Goal: Check status: Check status

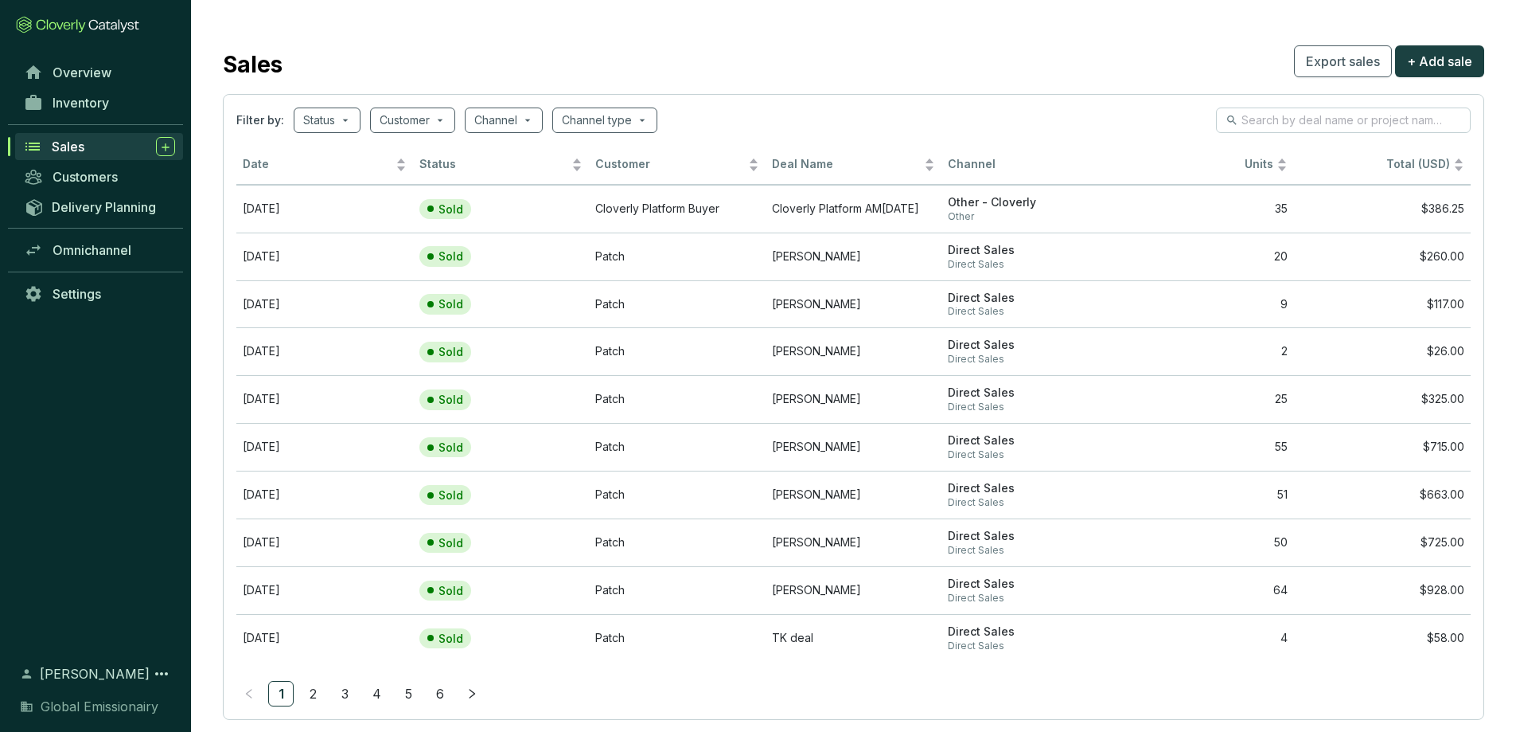
click at [30, 138] on icon at bounding box center [32, 146] width 19 height 19
click at [348, 116] on span at bounding box center [327, 120] width 48 height 24
click at [732, 109] on div "Filter by: Status Customer Channel Channel type" at bounding box center [853, 119] width 1235 height 25
click at [442, 118] on span at bounding box center [413, 120] width 66 height 24
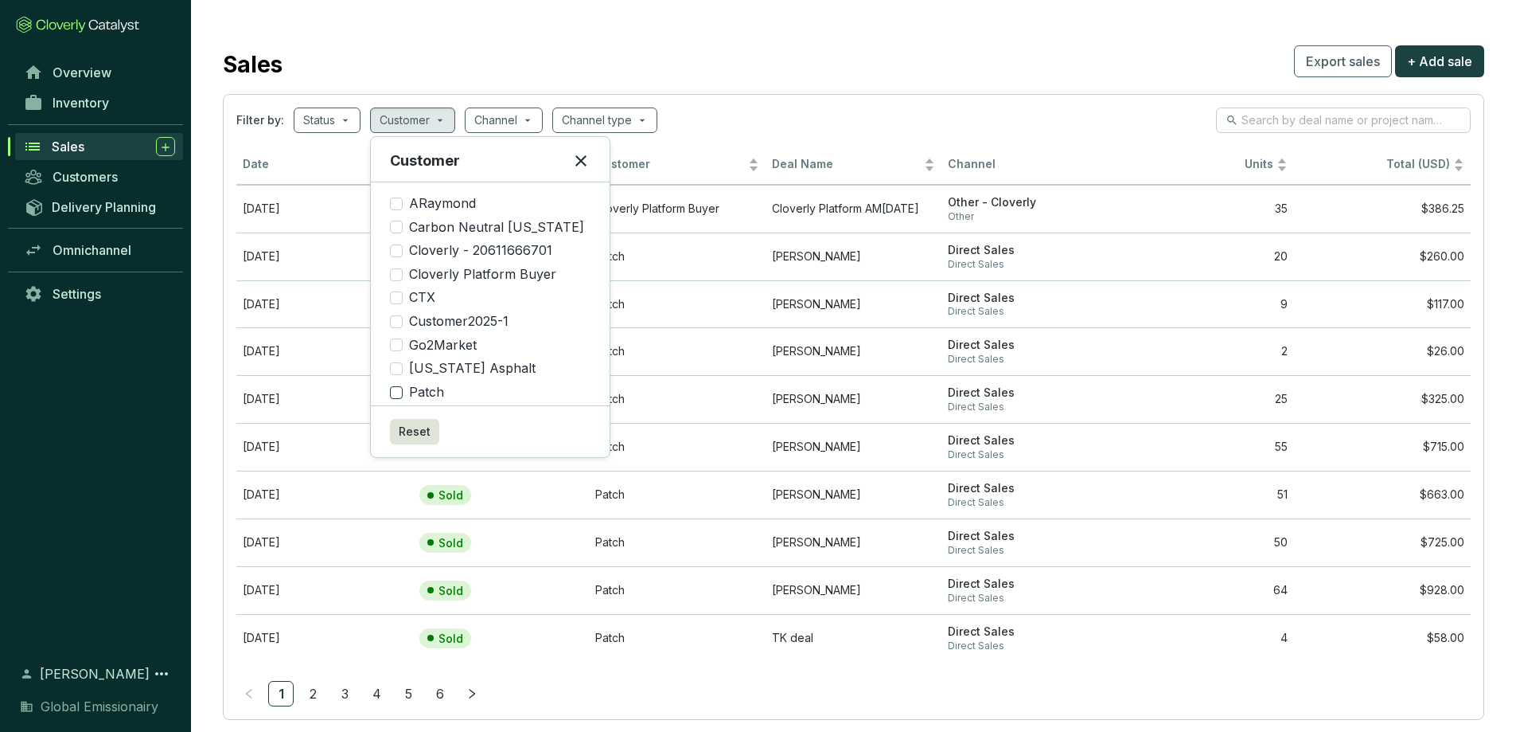
click at [396, 395] on input "Patch" at bounding box center [396, 392] width 13 height 13
checkbox input "true"
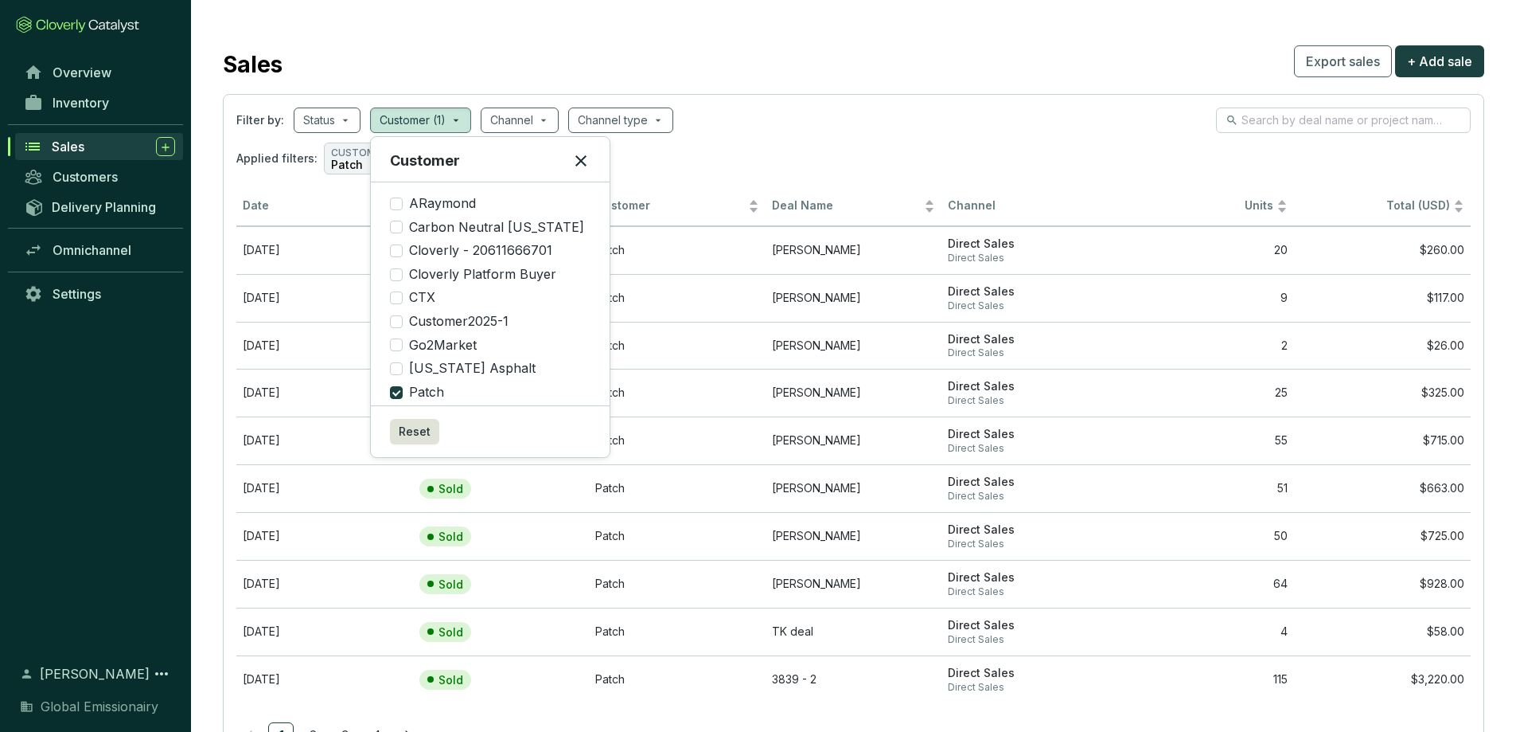
click at [576, 158] on icon at bounding box center [581, 160] width 11 height 11
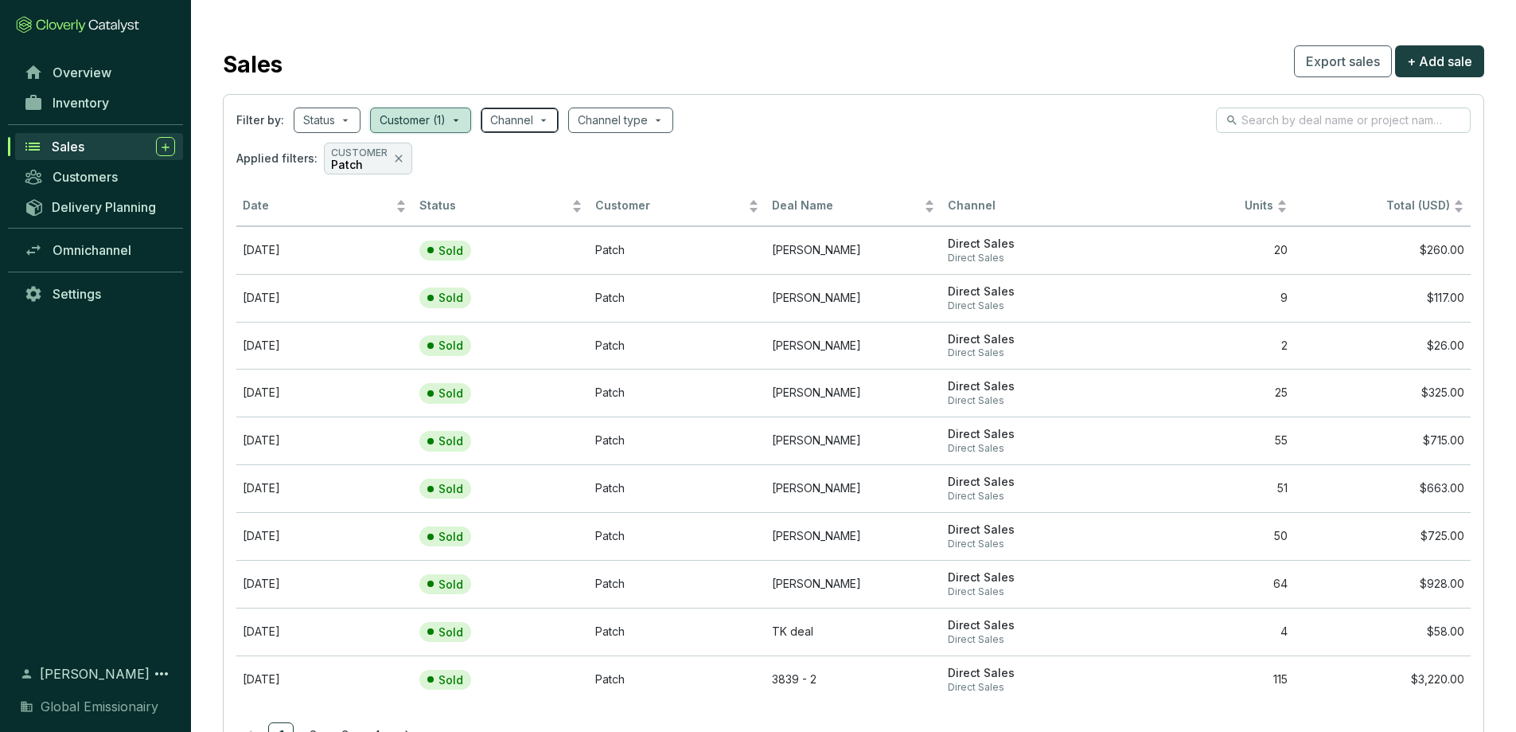
click at [544, 123] on span at bounding box center [519, 120] width 59 height 24
click at [668, 118] on div "Channel type" at bounding box center [620, 119] width 105 height 25
click at [849, 143] on div "Applied filters: CUSTOMER Patch" at bounding box center [853, 158] width 1235 height 32
click at [255, 202] on span "Date" at bounding box center [318, 205] width 150 height 15
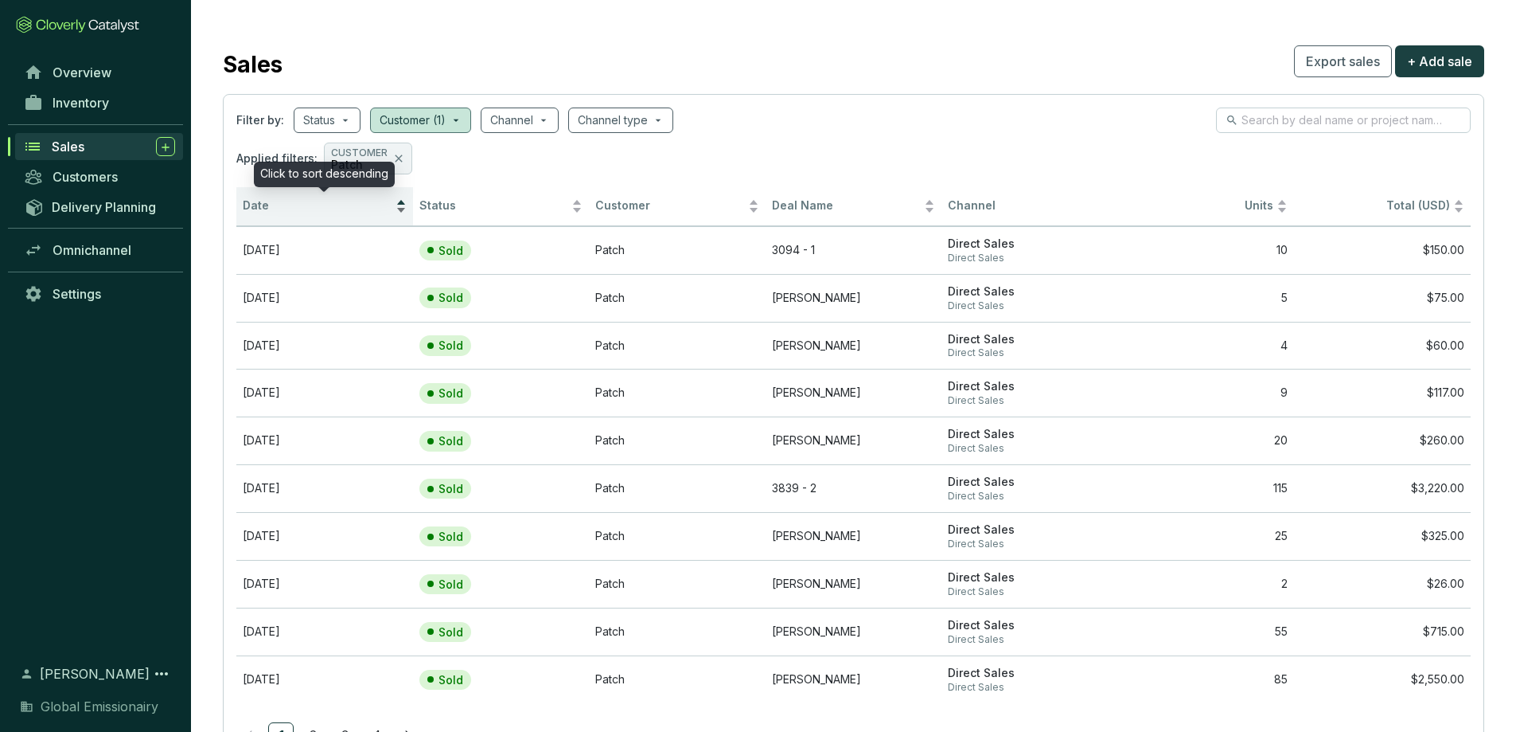
click at [255, 202] on span "Date" at bounding box center [318, 205] width 150 height 15
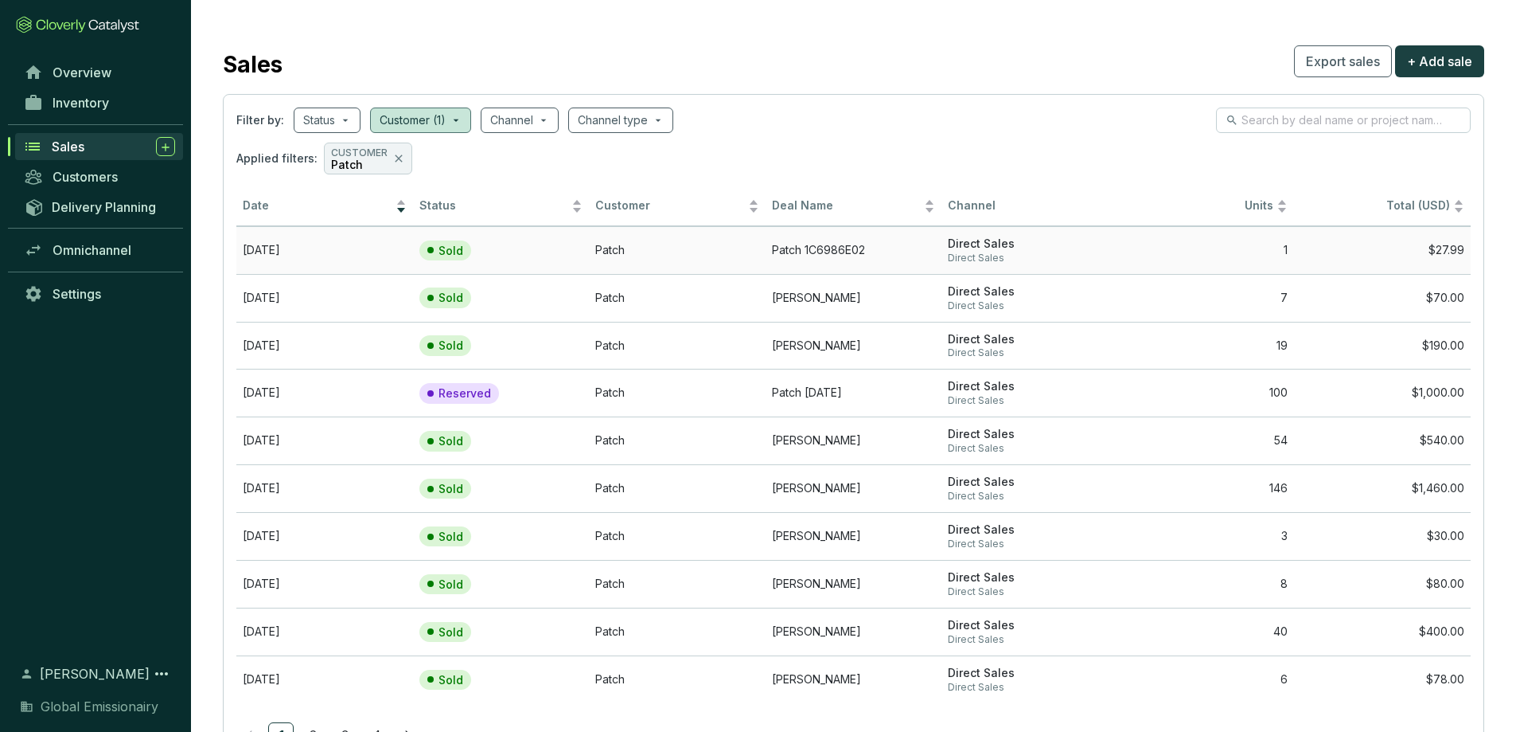
click at [814, 248] on td "Patch 1C6986E02" at bounding box center [854, 250] width 177 height 48
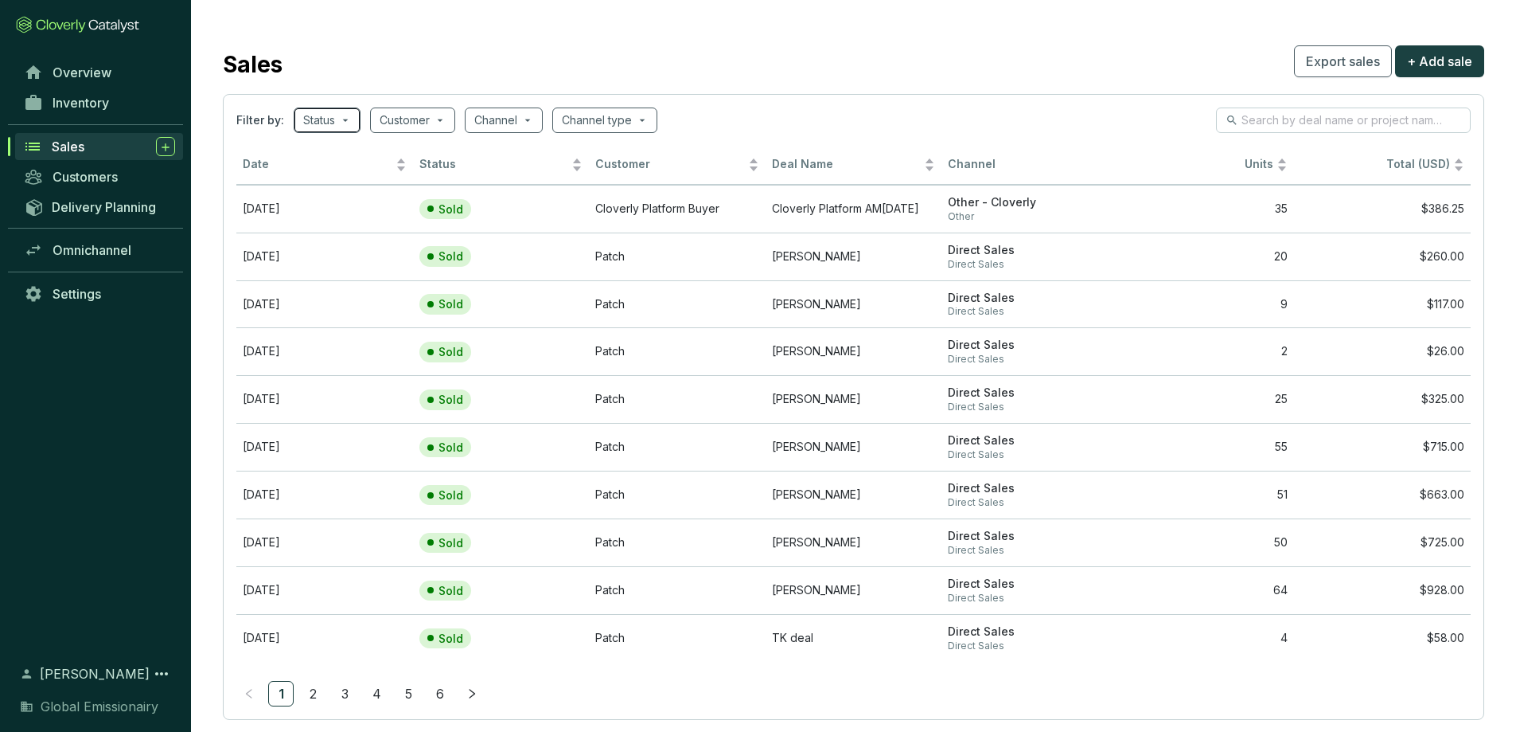
click at [347, 120] on span at bounding box center [327, 120] width 48 height 24
click at [443, 118] on span at bounding box center [413, 120] width 66 height 24
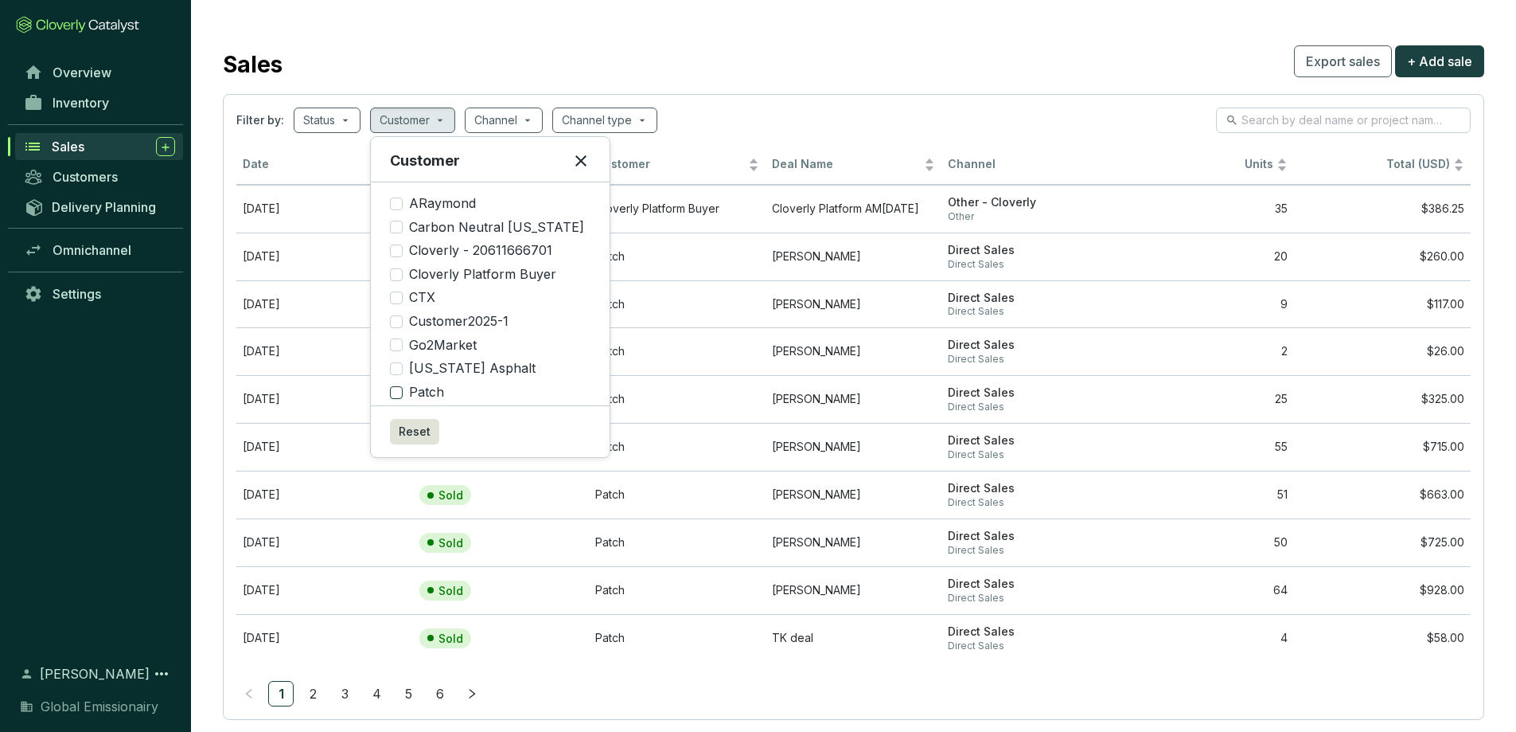
click at [397, 388] on input "Patch" at bounding box center [396, 392] width 13 height 13
checkbox input "true"
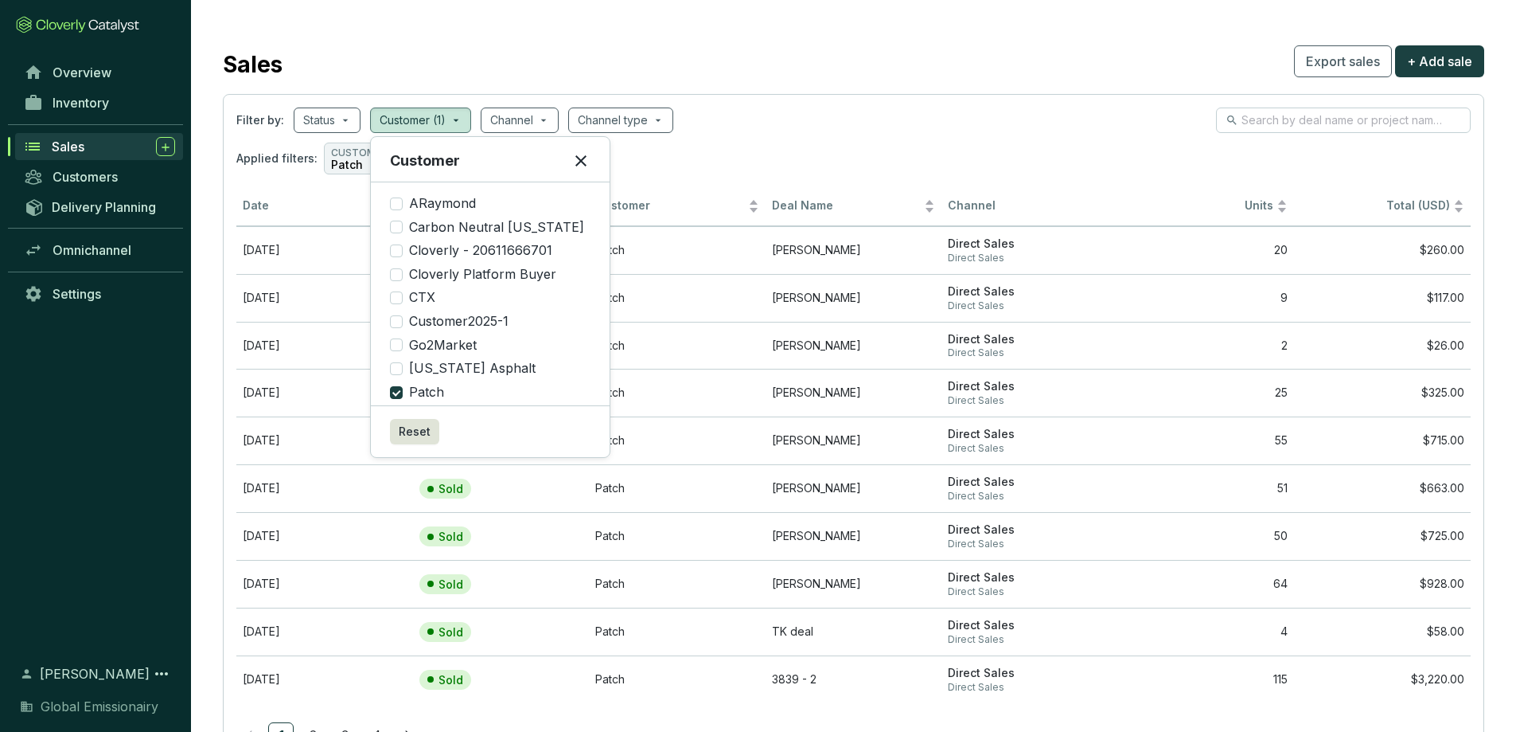
click at [805, 133] on div "Filter by: Status Customer (1) Channel Channel type Applied filters: CUSTOMER P…" at bounding box center [853, 140] width 1235 height 67
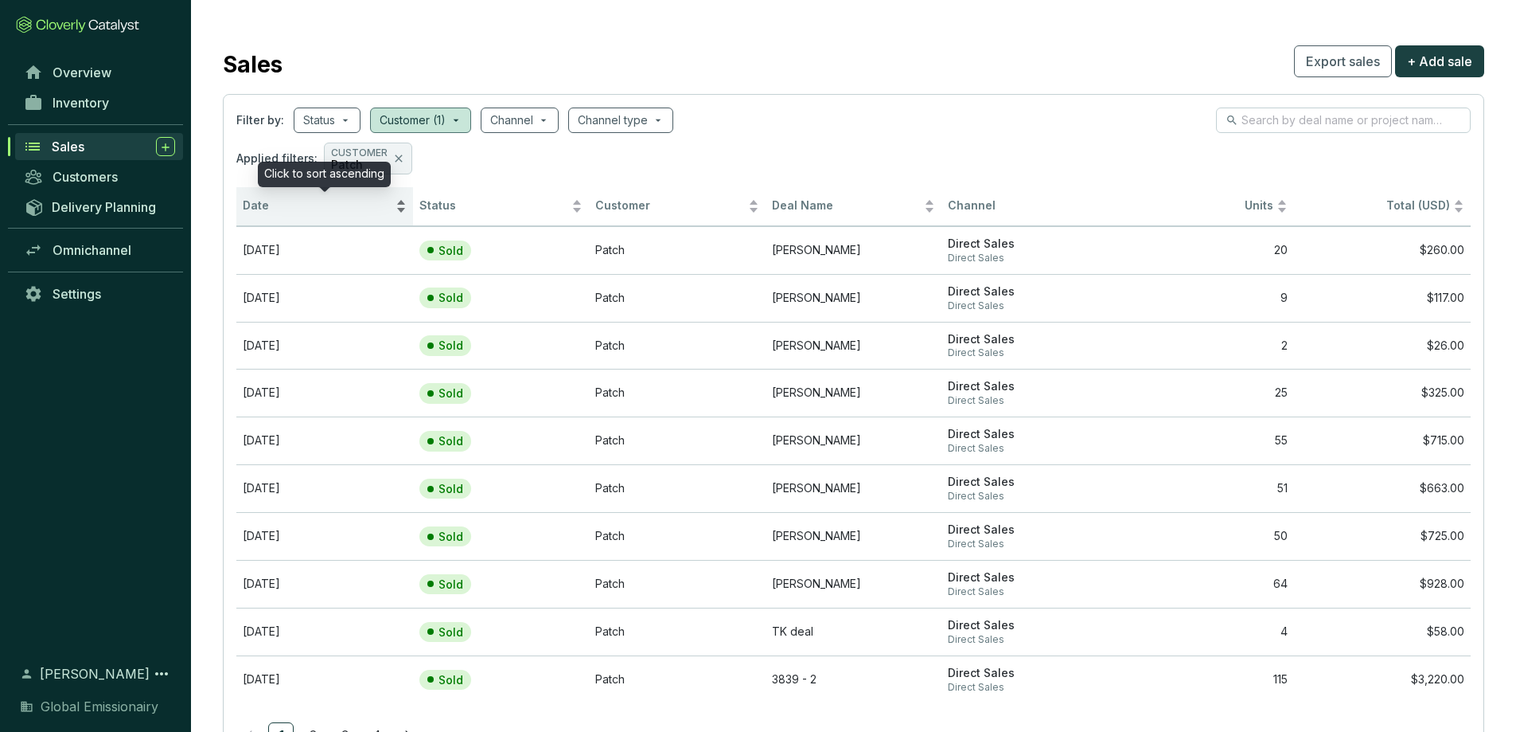
click at [252, 205] on span "Date" at bounding box center [318, 205] width 150 height 15
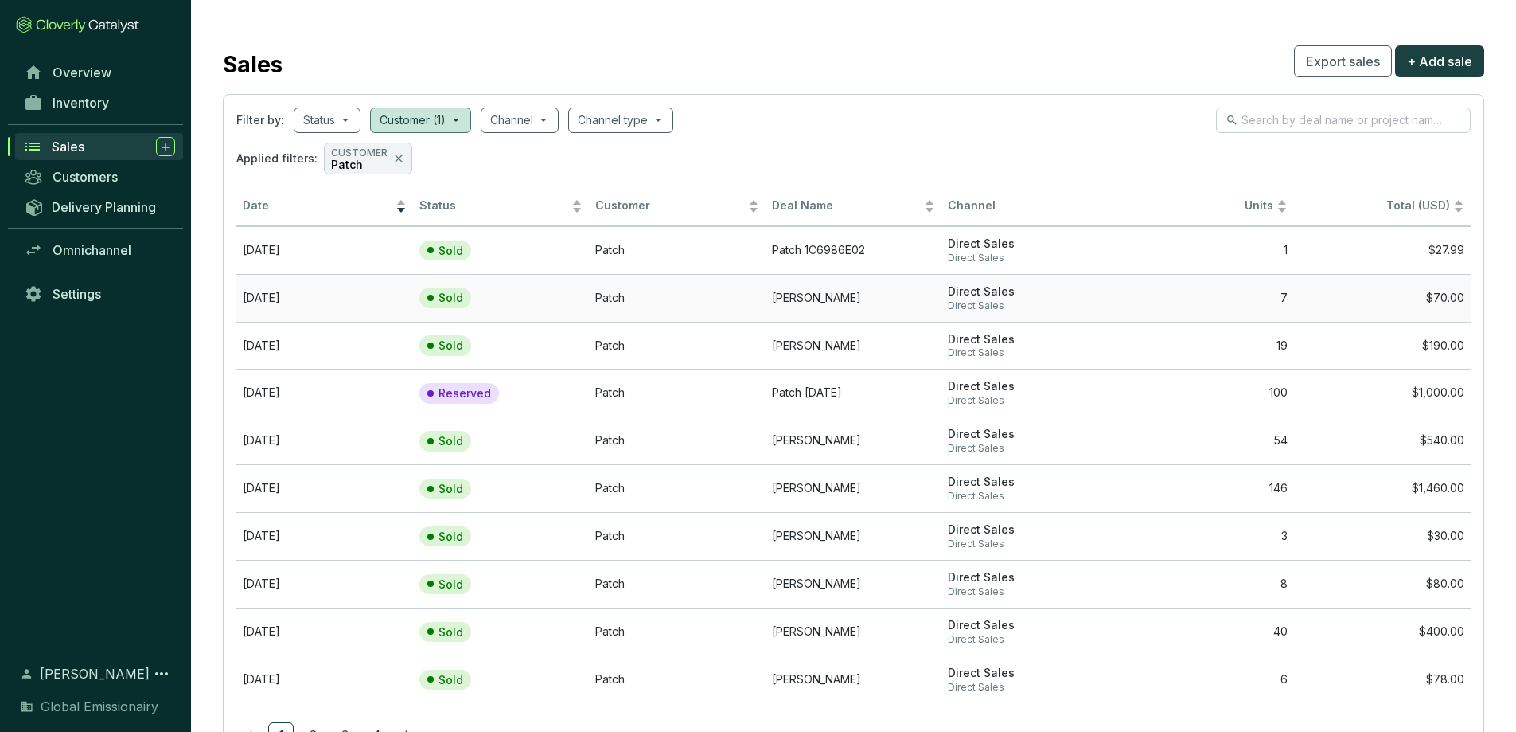
click at [1065, 285] on span "Direct Sales" at bounding box center [1030, 291] width 164 height 15
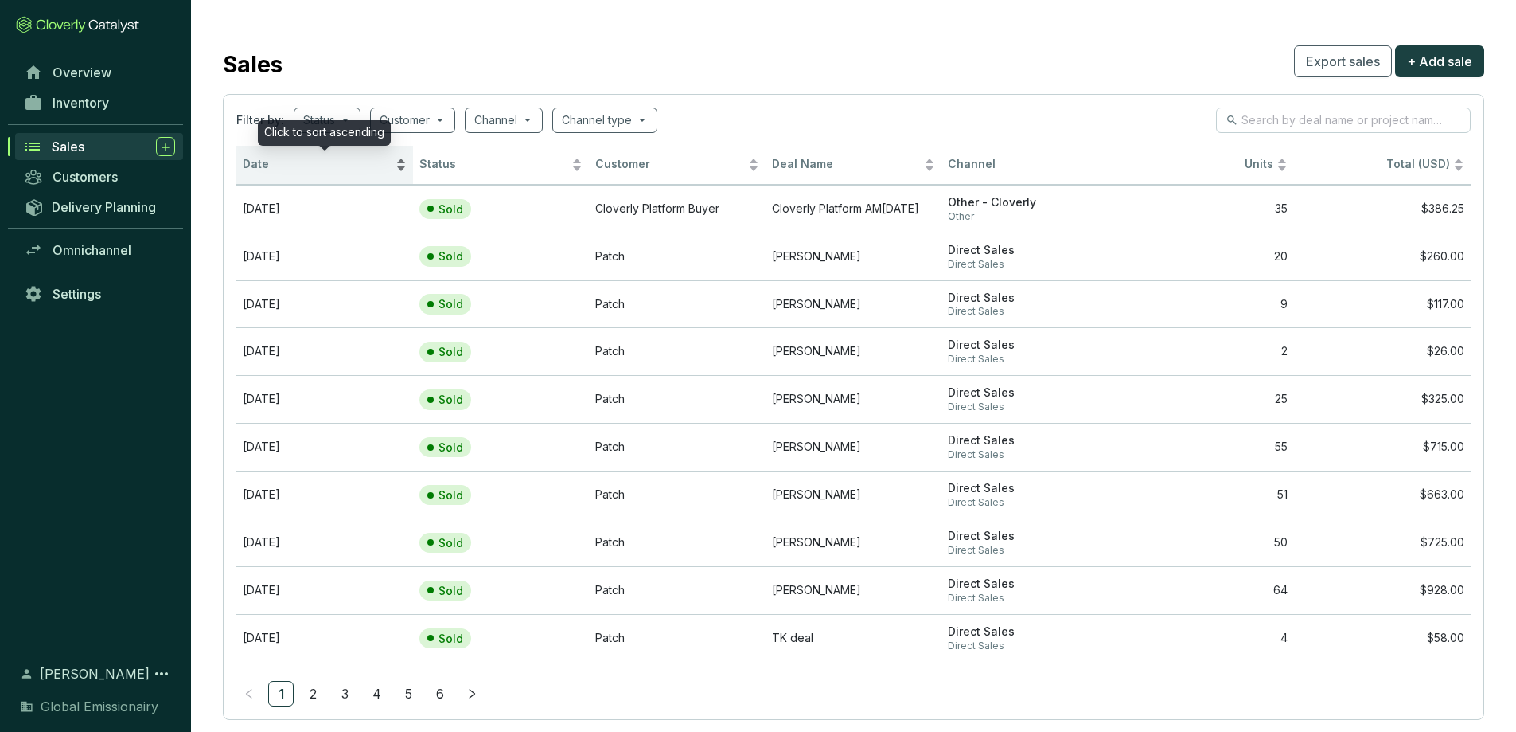
click at [244, 156] on div "Date" at bounding box center [325, 164] width 164 height 19
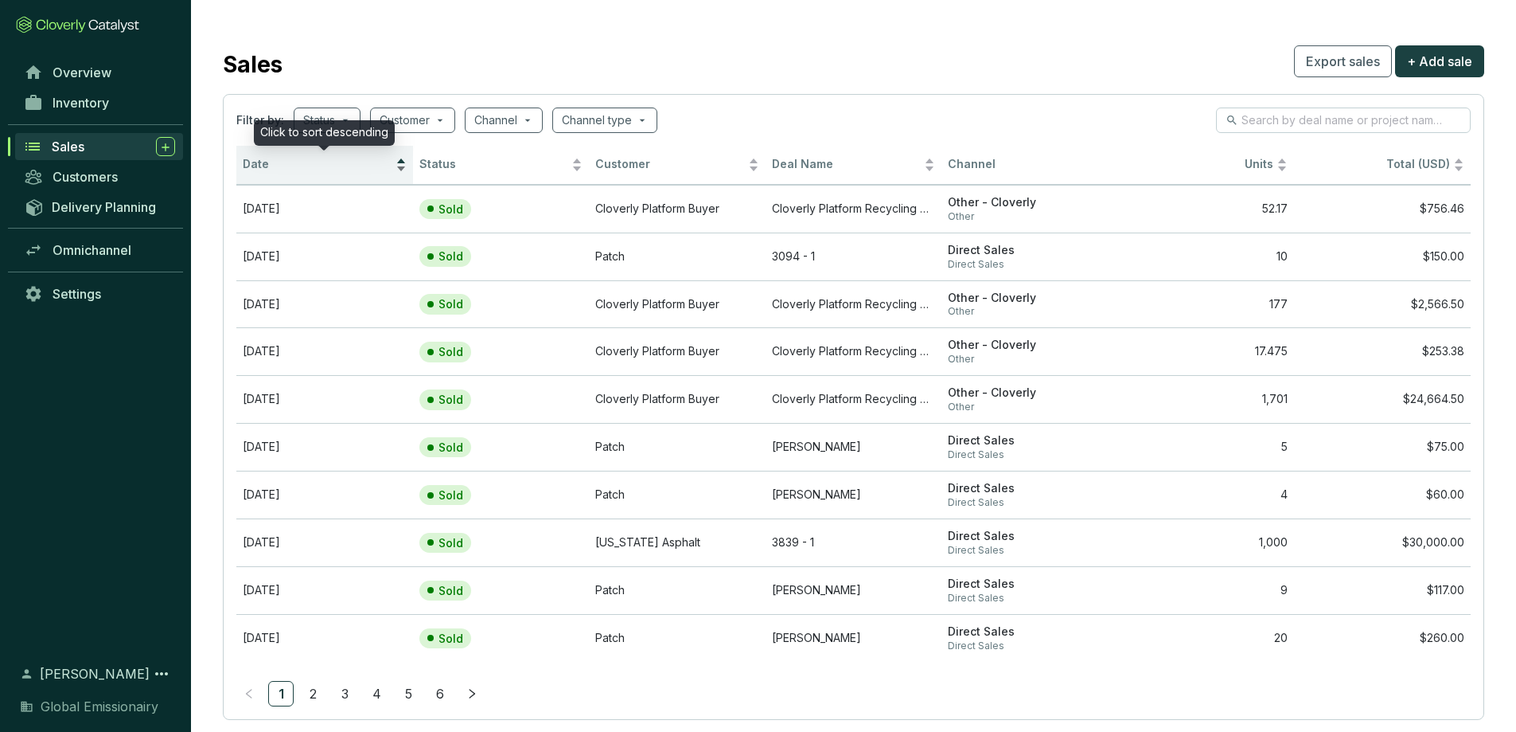
click at [244, 156] on div "Date" at bounding box center [325, 164] width 164 height 19
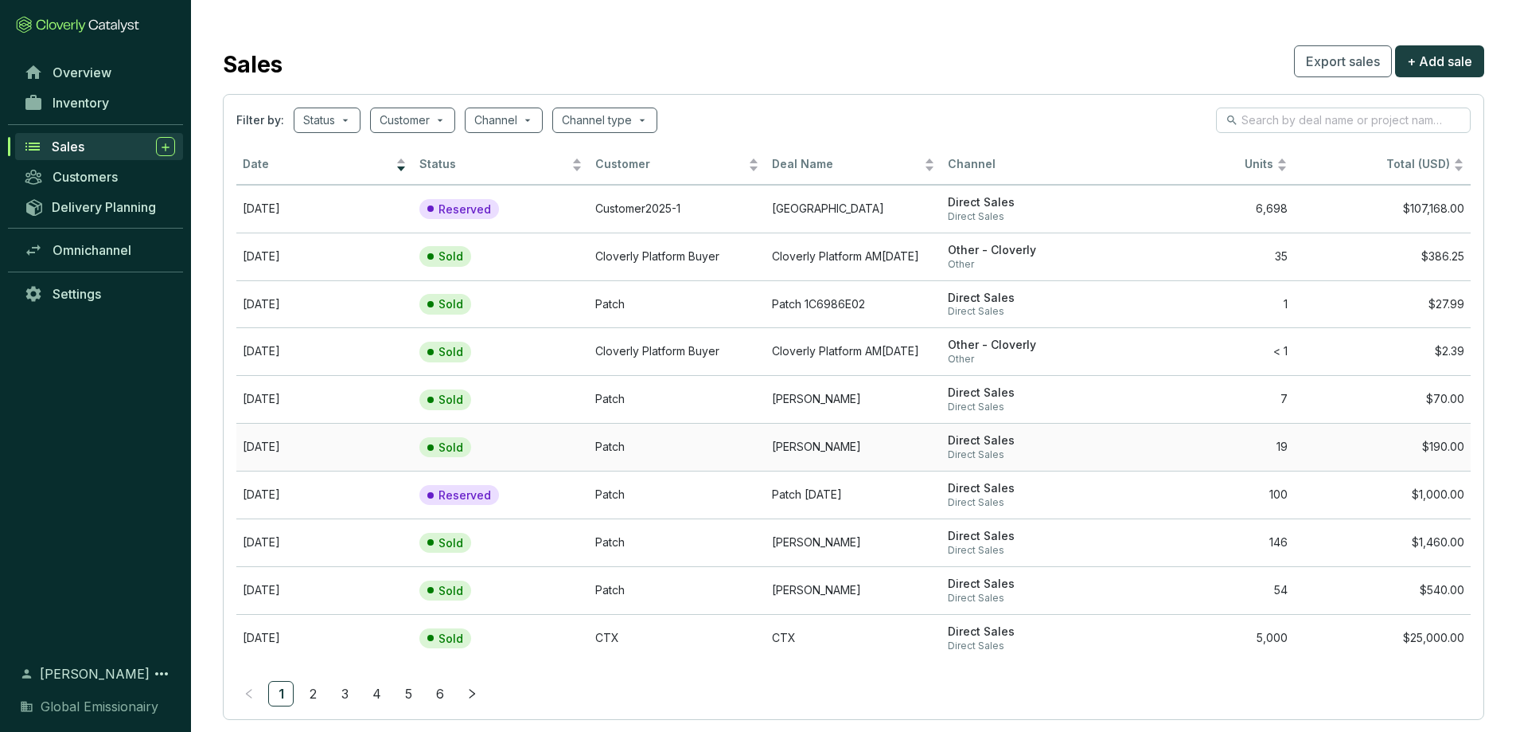
click at [276, 441] on td "[DATE]" at bounding box center [324, 447] width 177 height 48
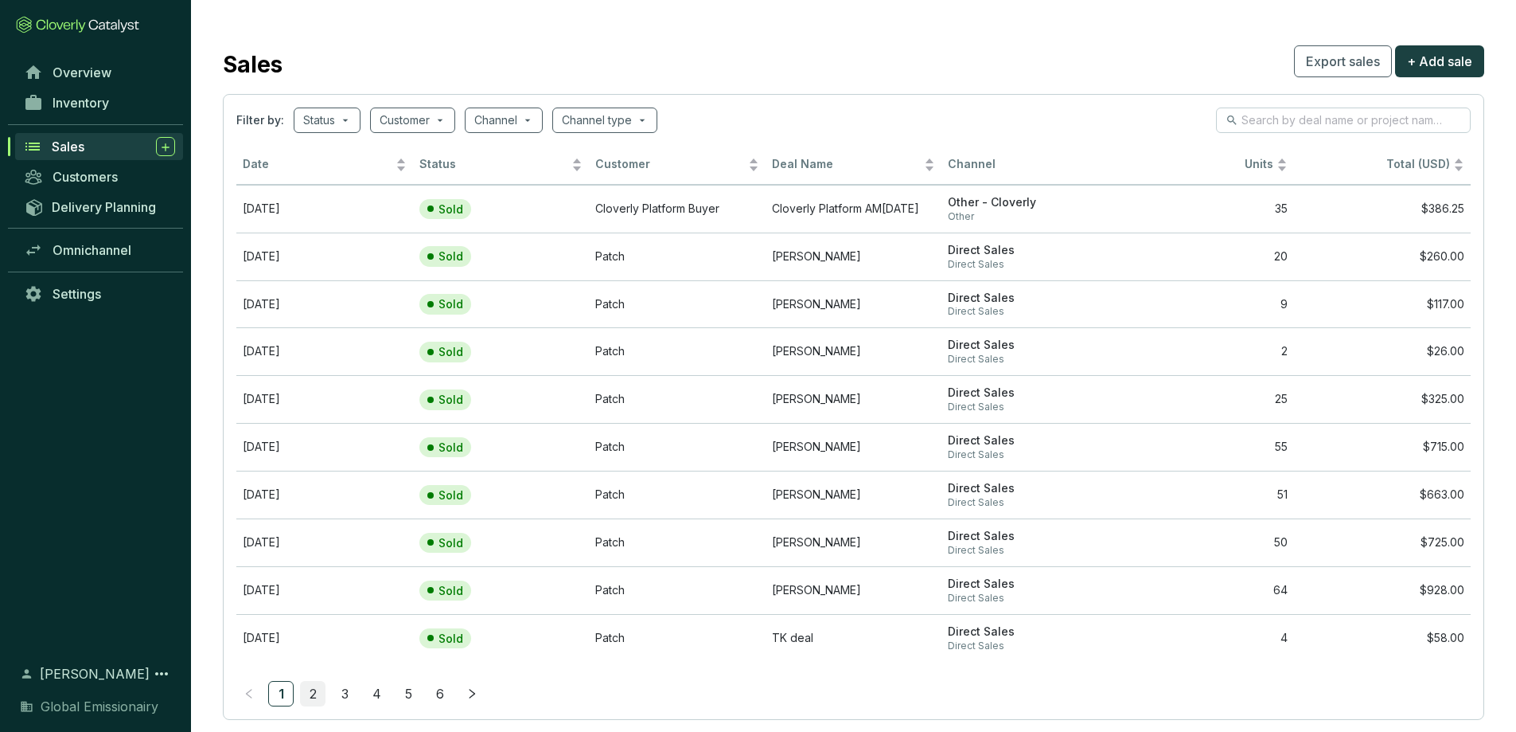
click at [316, 693] on link "2" at bounding box center [313, 693] width 24 height 24
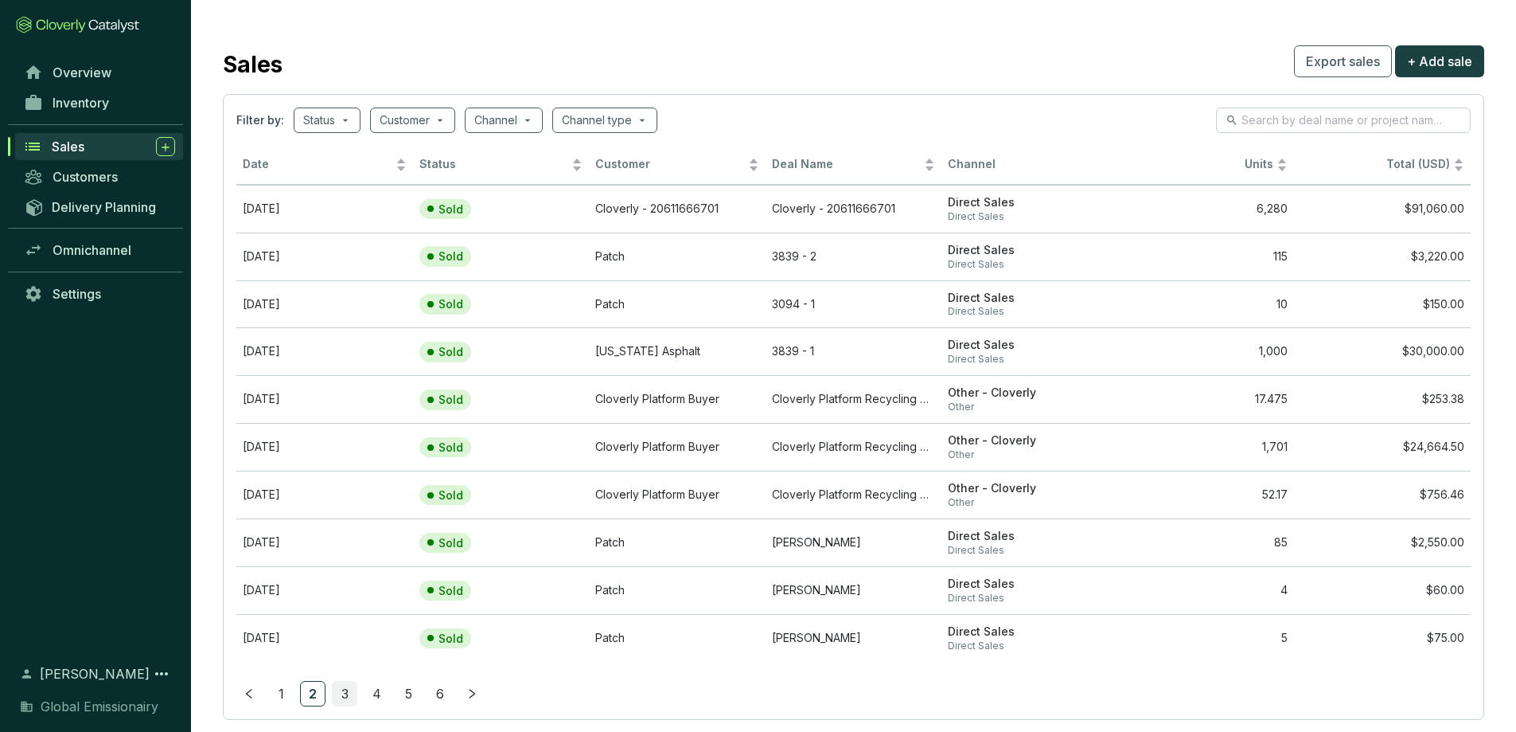
click at [343, 693] on link "3" at bounding box center [345, 693] width 24 height 24
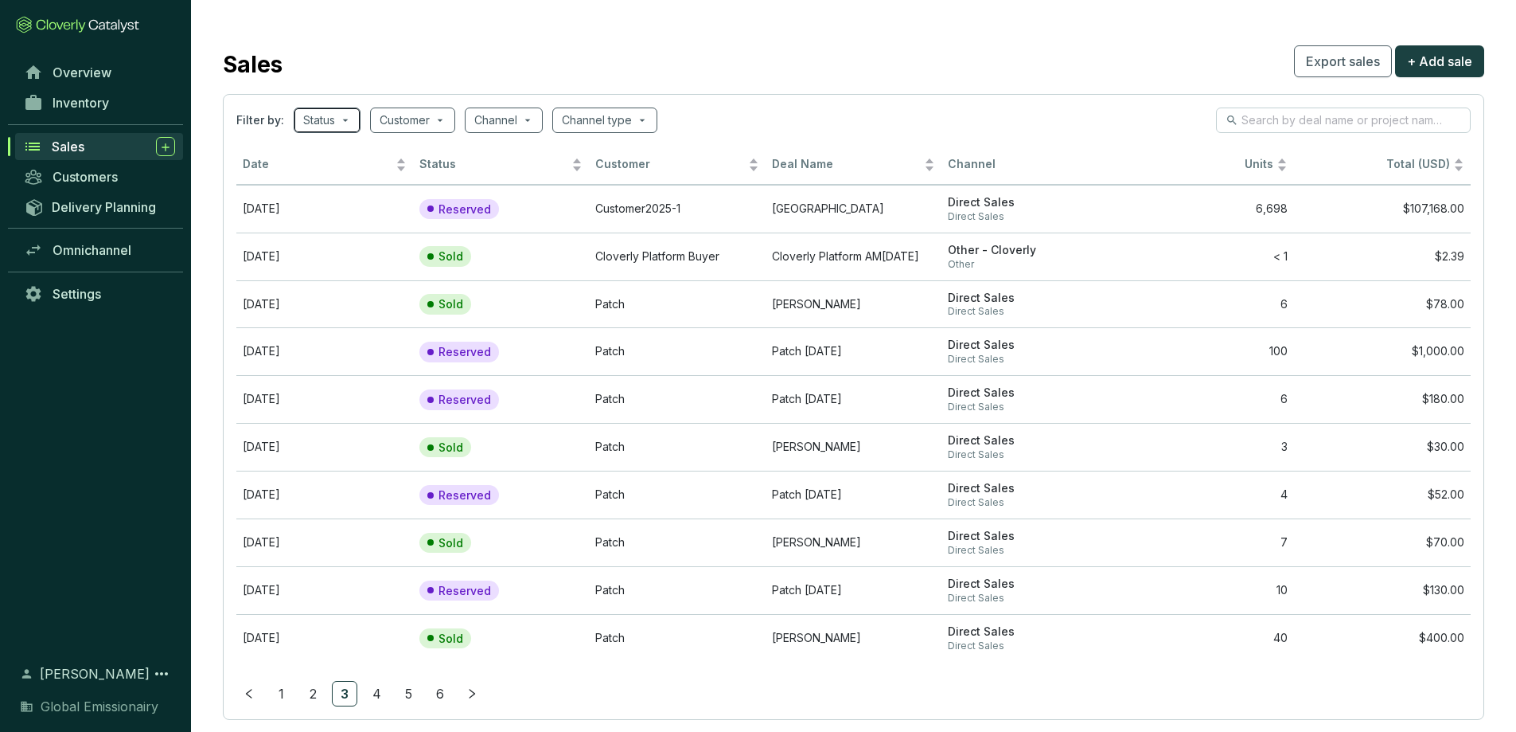
click at [347, 123] on span at bounding box center [327, 120] width 48 height 24
click at [323, 205] on input "Sold" at bounding box center [318, 203] width 13 height 13
checkbox input "true"
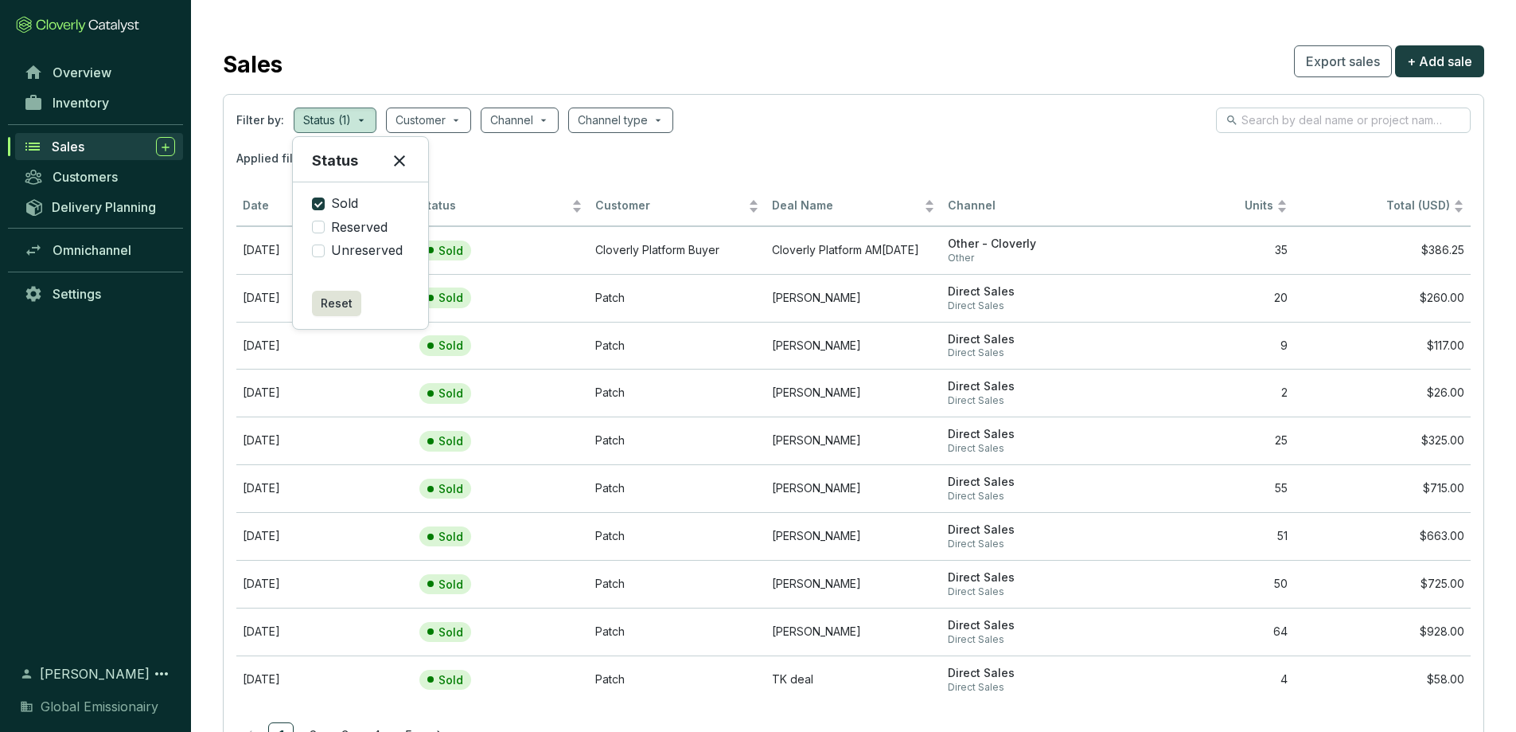
click at [397, 158] on icon at bounding box center [399, 160] width 19 height 19
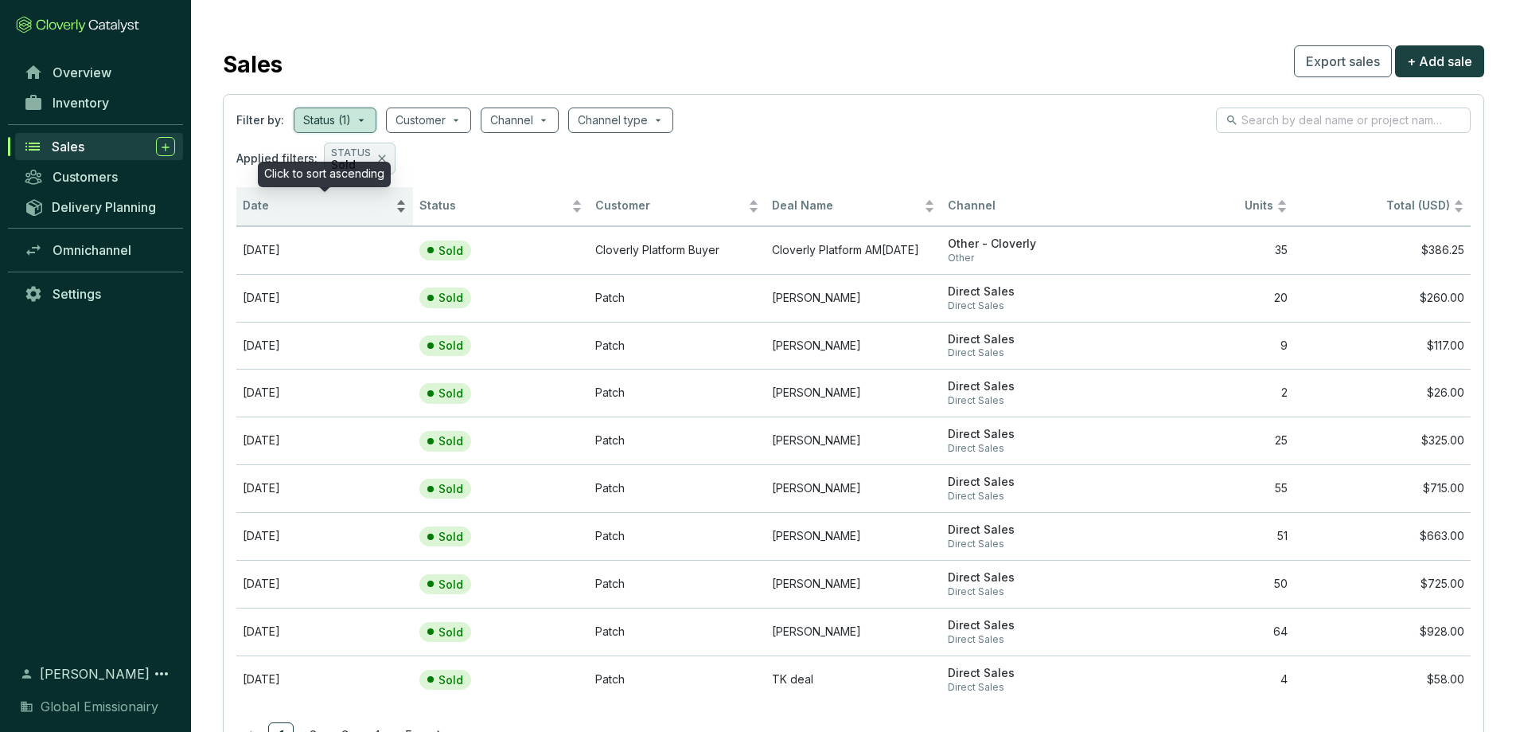
click at [259, 204] on span "Date" at bounding box center [318, 205] width 150 height 15
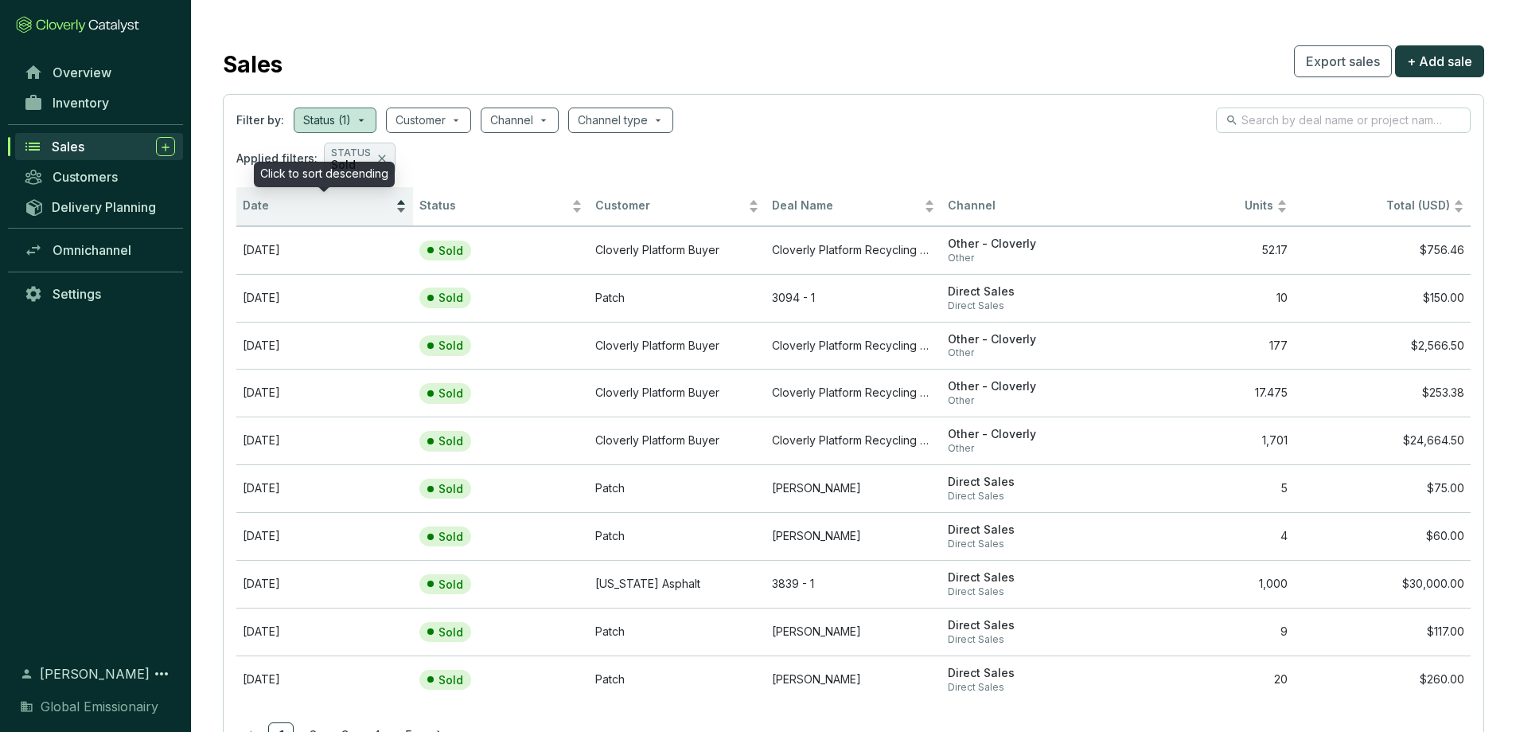
click at [259, 204] on span "Date" at bounding box center [318, 205] width 150 height 15
